Goal: Book appointment/travel/reservation

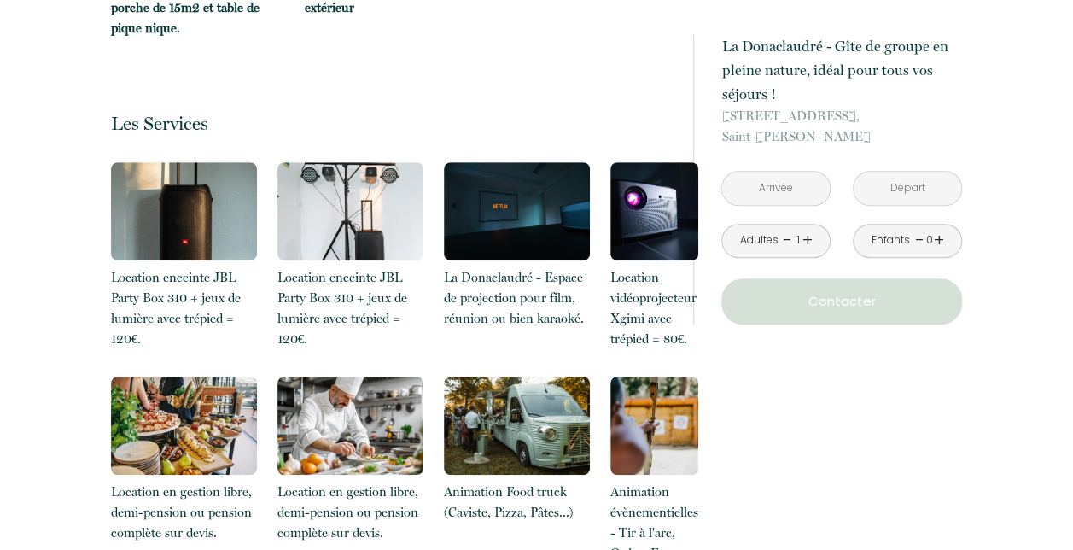
scroll to position [3587, 0]
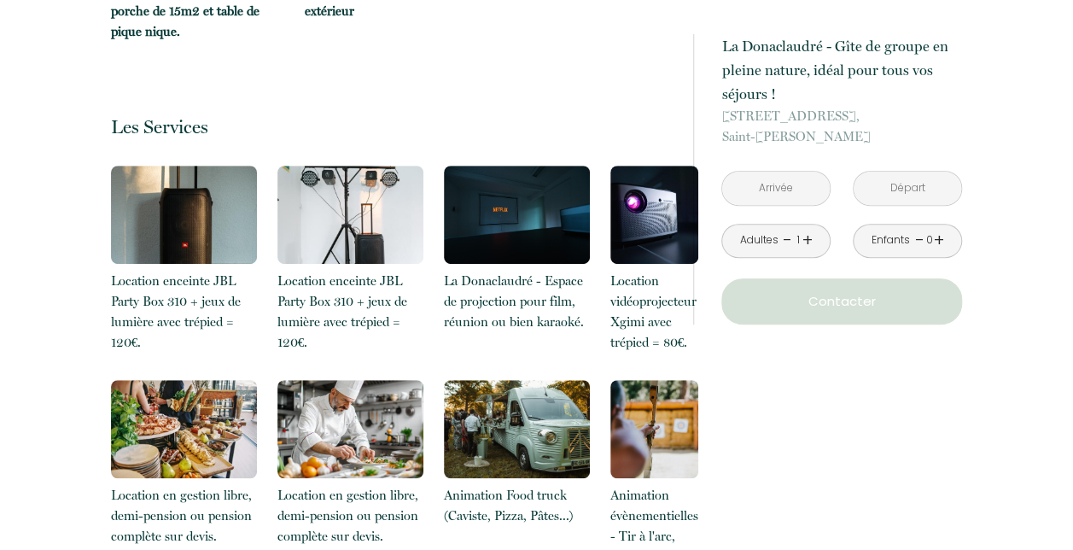
click at [793, 192] on input "text" at bounding box center [776, 188] width 108 height 33
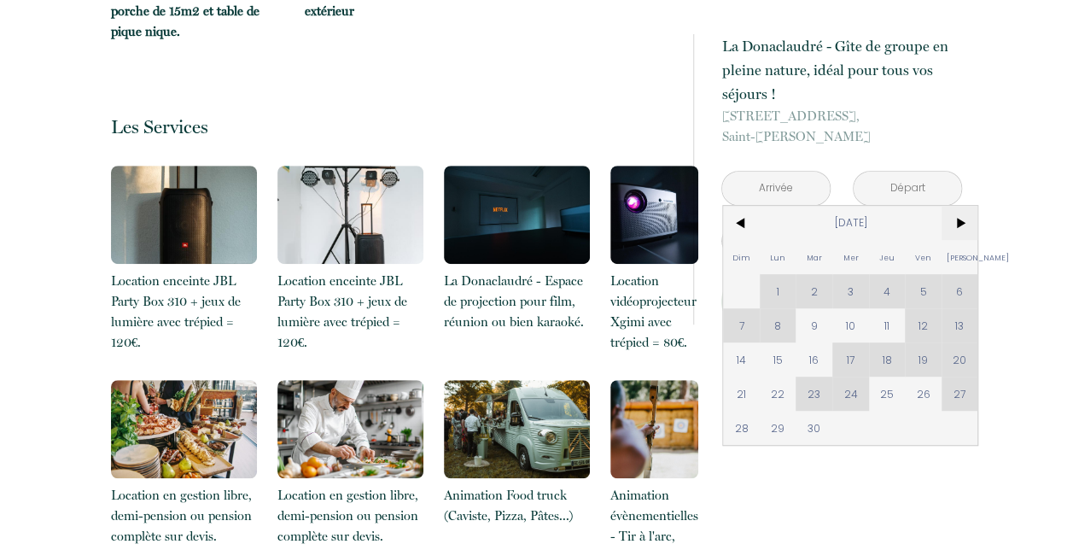
click at [956, 222] on span ">" at bounding box center [960, 223] width 37 height 34
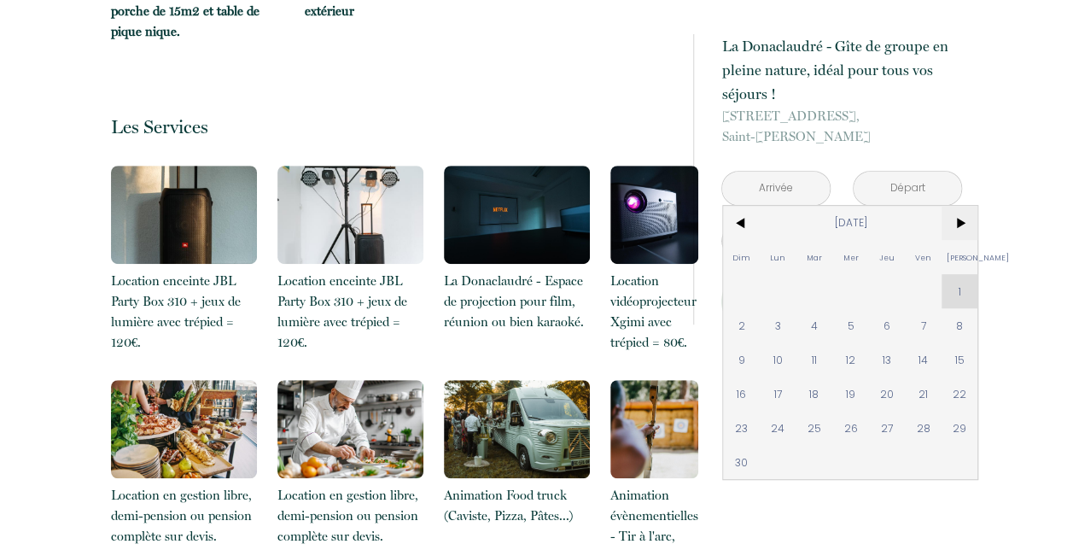
click at [953, 225] on span ">" at bounding box center [960, 223] width 37 height 34
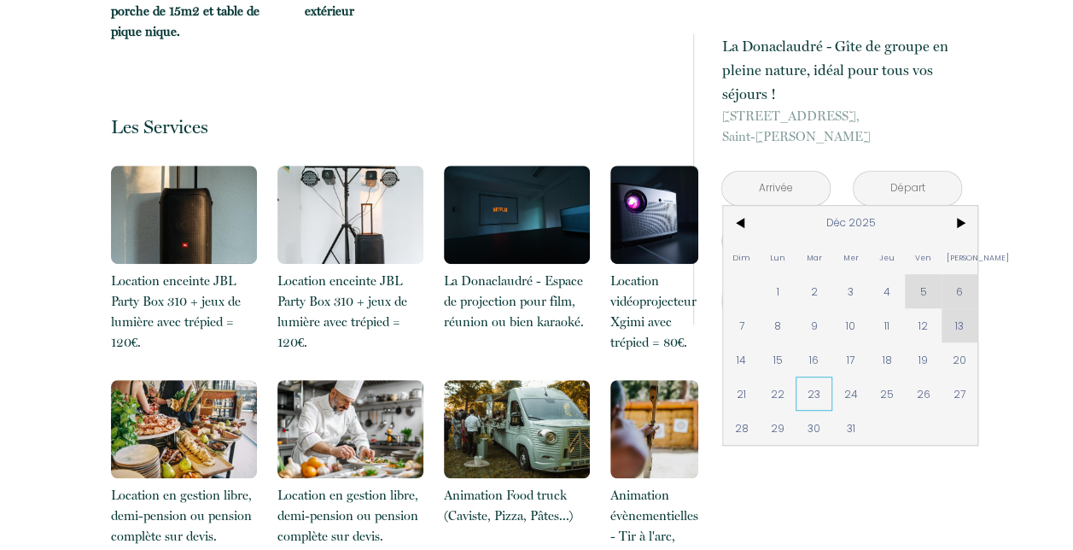
click at [815, 388] on span "23" at bounding box center [814, 394] width 37 height 34
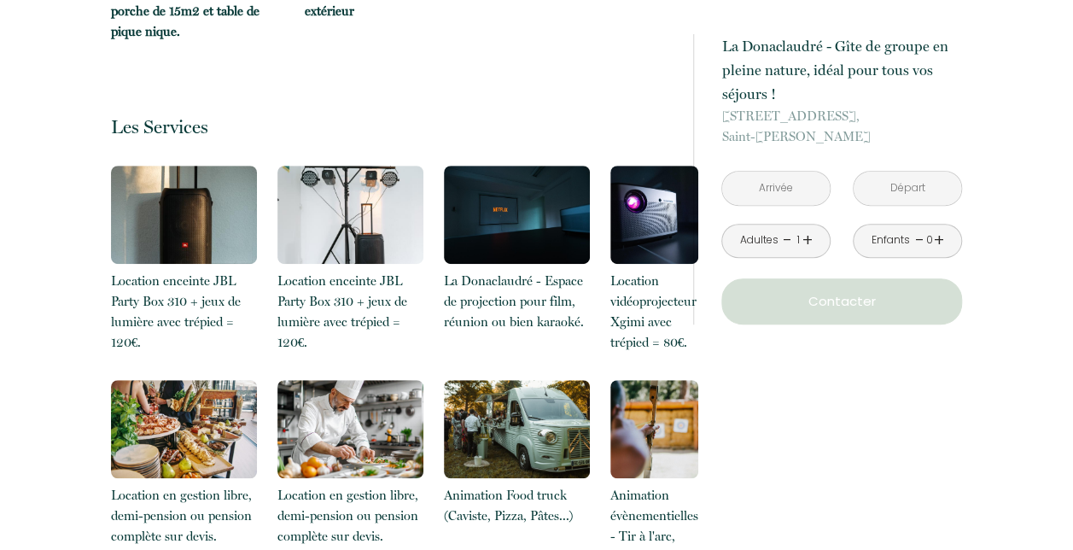
type input "[DATE]"
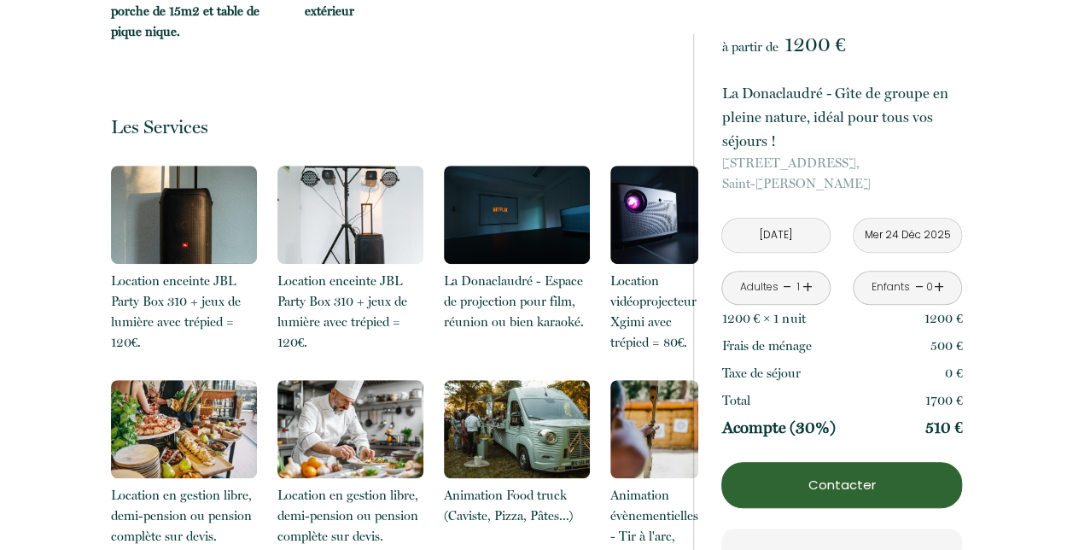
click at [939, 232] on input "Mer 24 Déc 2025" at bounding box center [908, 235] width 108 height 33
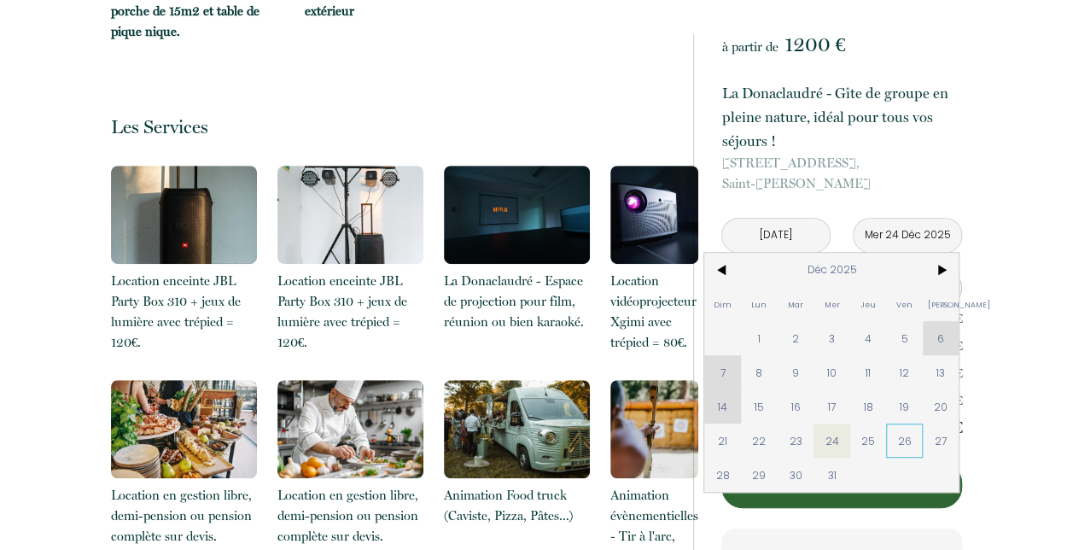
click at [909, 430] on span "26" at bounding box center [904, 441] width 37 height 34
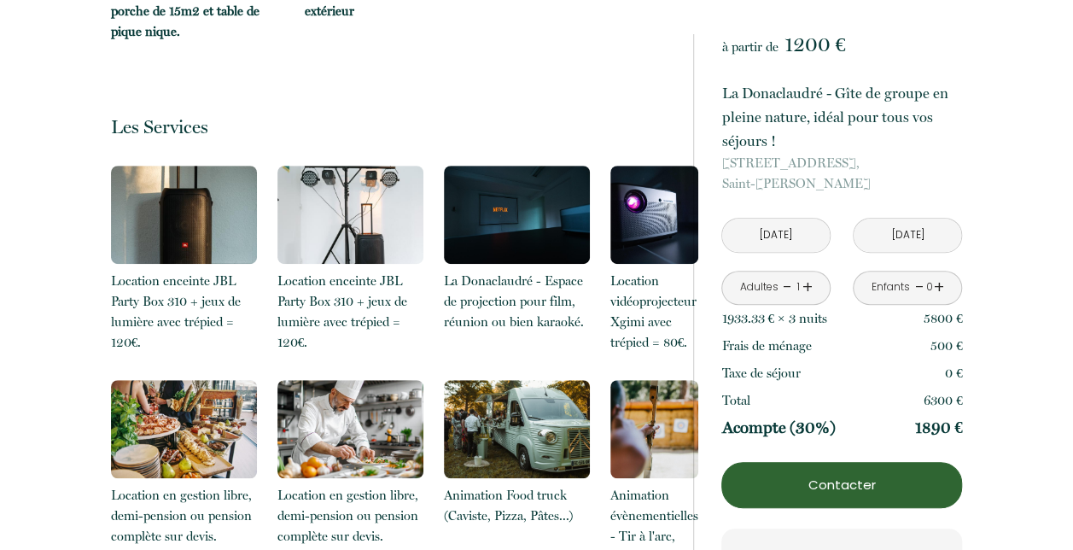
click at [917, 240] on input "[DATE]" at bounding box center [908, 235] width 108 height 33
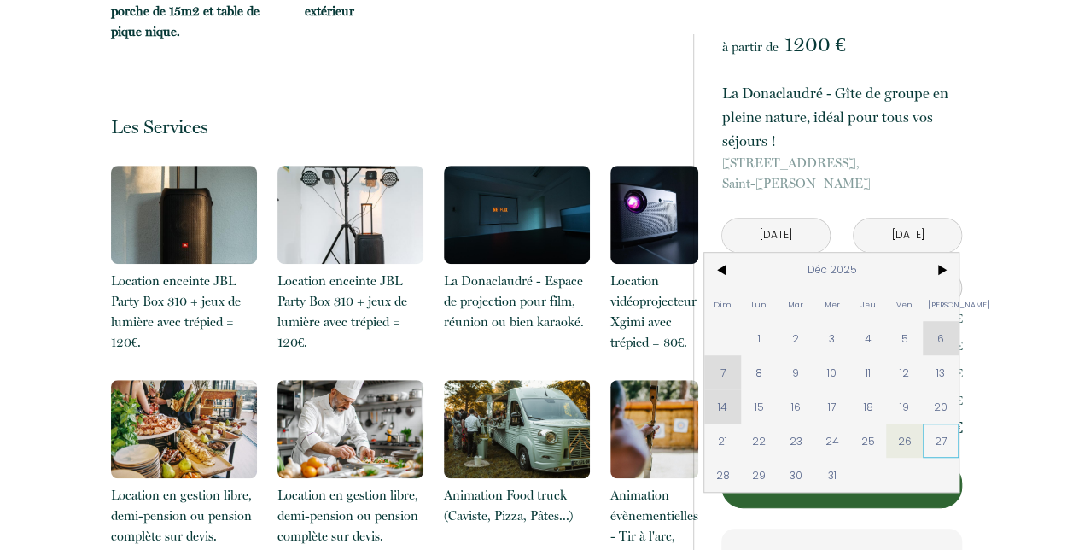
click at [950, 452] on span "27" at bounding box center [941, 441] width 37 height 34
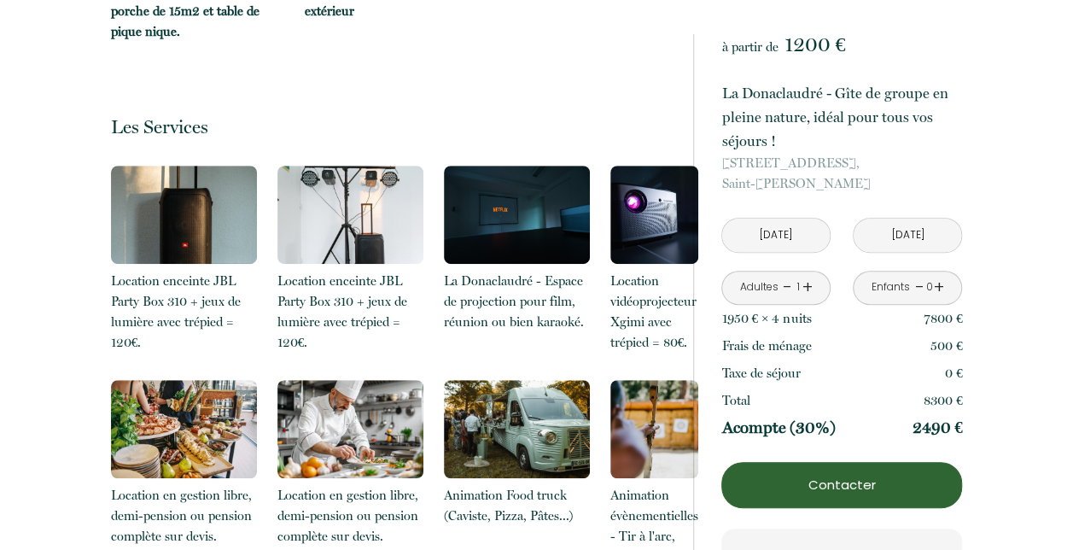
click at [926, 235] on input "[DATE]" at bounding box center [908, 235] width 108 height 33
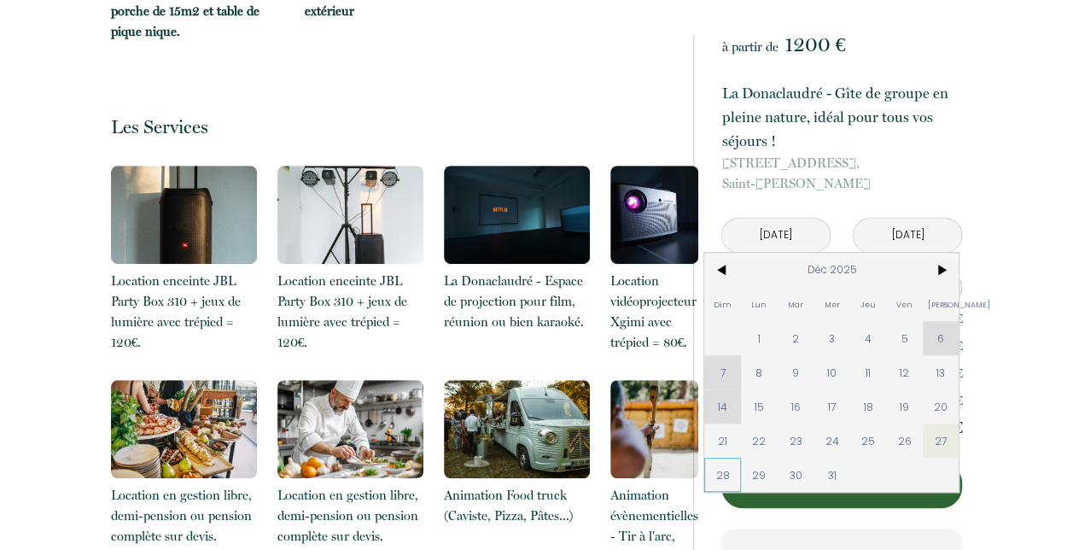
click at [723, 470] on span "28" at bounding box center [723, 475] width 37 height 34
type input "[DATE]"
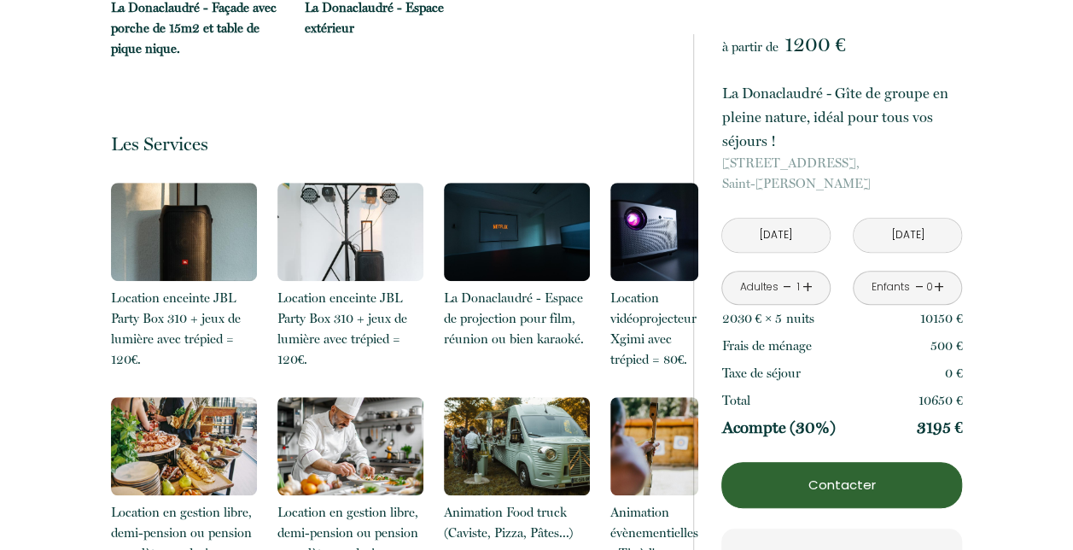
scroll to position [3416, 0]
